Goal: Find specific page/section: Find specific page/section

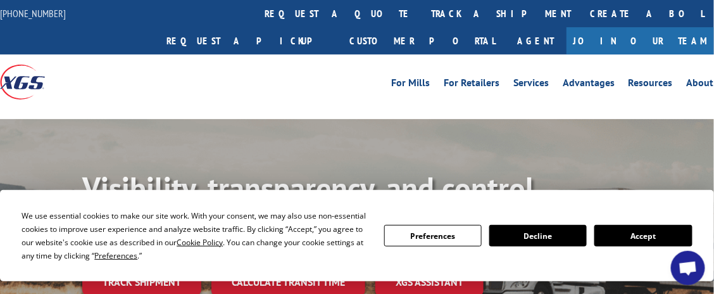
click at [618, 237] on button "Accept" at bounding box center [642, 236] width 97 height 22
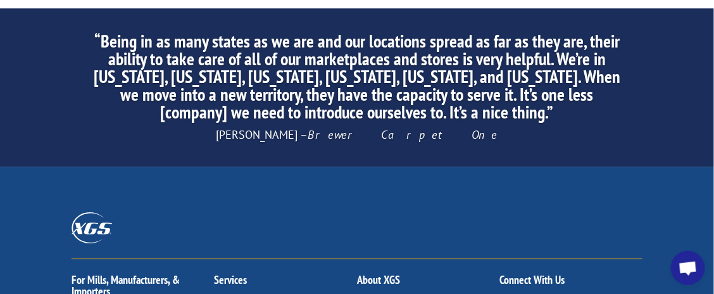
scroll to position [2228, 0]
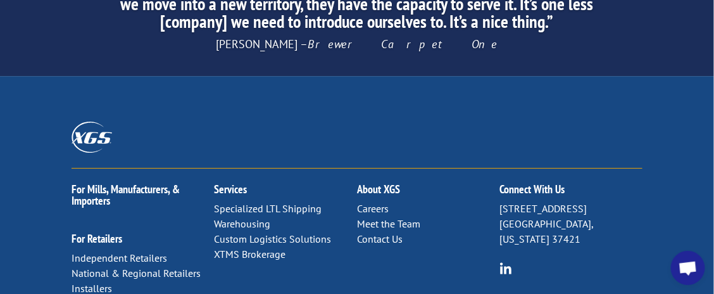
click at [374, 232] on link "Contact Us" at bounding box center [380, 238] width 46 height 13
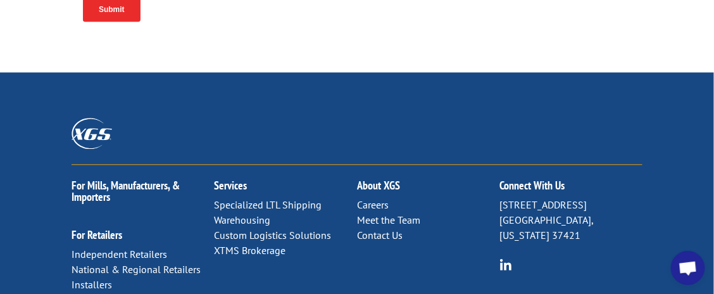
scroll to position [696, 0]
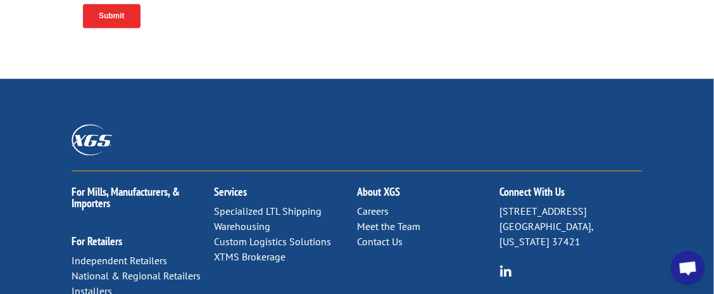
click at [403, 220] on link "Meet the Team" at bounding box center [388, 226] width 63 height 13
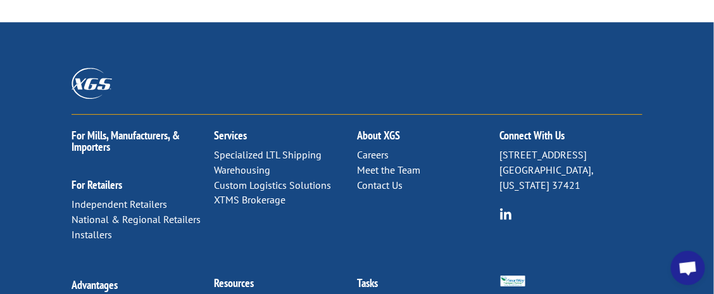
scroll to position [886, 0]
